Goal: Find specific page/section: Find specific page/section

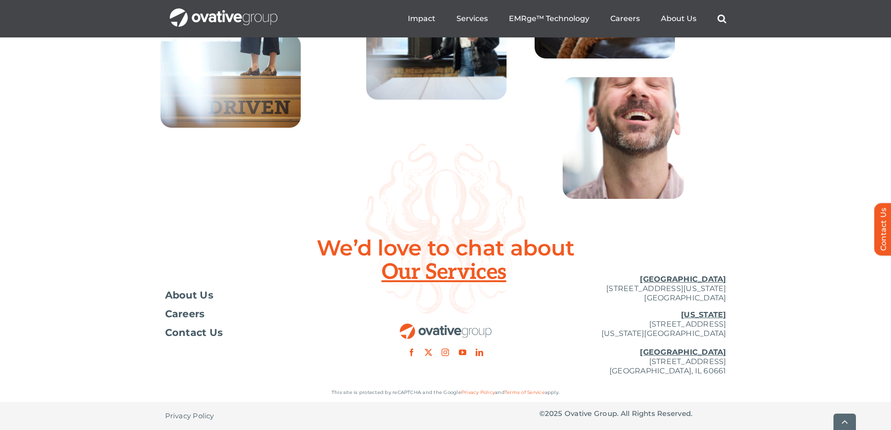
scroll to position [3396, 0]
click at [178, 314] on span "Careers" at bounding box center [185, 313] width 40 height 9
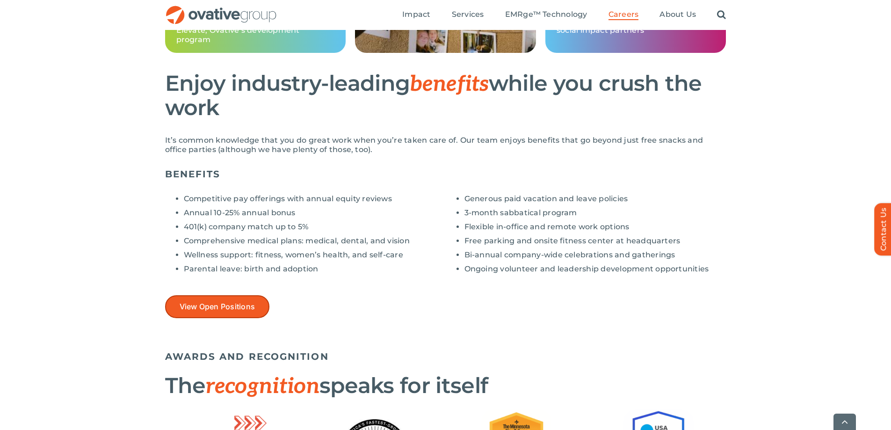
scroll to position [655, 0]
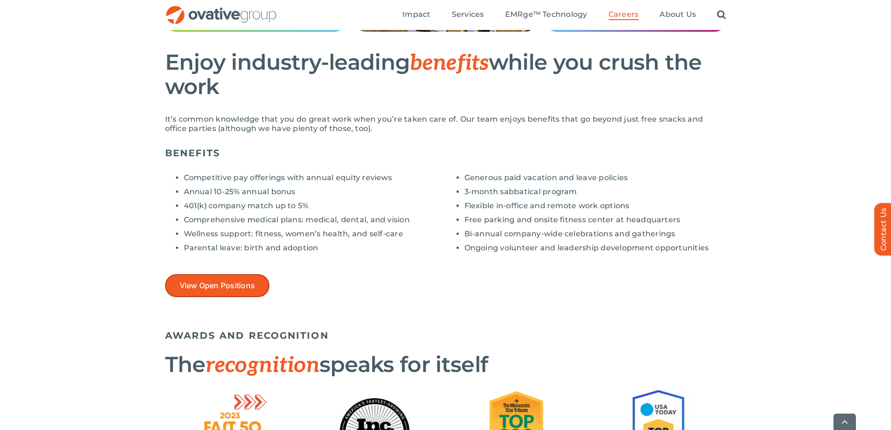
click at [221, 284] on span "View Open Positions" at bounding box center [218, 285] width 76 height 9
